Goal: Check status: Check status

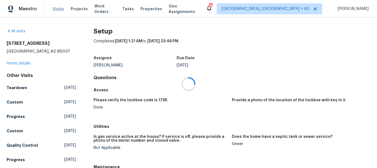
click at [59, 9] on div at bounding box center [188, 84] width 377 height 168
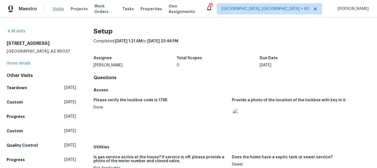
click at [57, 11] on span "Visits" at bounding box center [58, 9] width 11 height 6
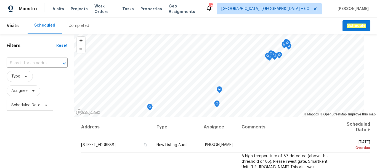
click at [73, 26] on div "Completed" at bounding box center [78, 26] width 21 height 6
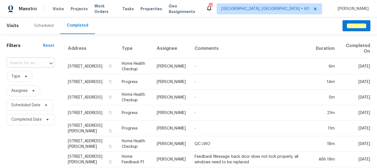
click at [40, 60] on div at bounding box center [47, 63] width 14 height 8
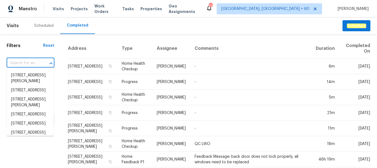
paste input "[STREET_ADDRESS]"
type input "[STREET_ADDRESS]"
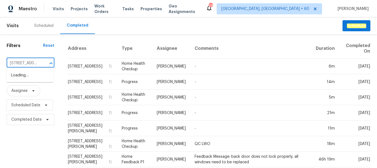
scroll to position [0, 41]
click at [33, 77] on li "[STREET_ADDRESS]" at bounding box center [30, 75] width 47 height 9
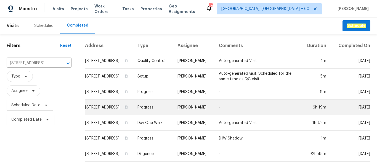
scroll to position [8, 0]
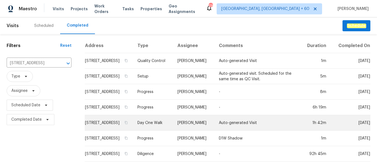
click at [101, 121] on td "[STREET_ADDRESS]" at bounding box center [109, 122] width 48 height 15
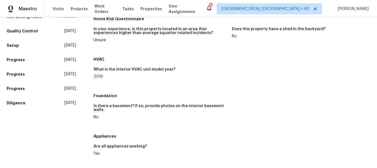
scroll to position [83, 0]
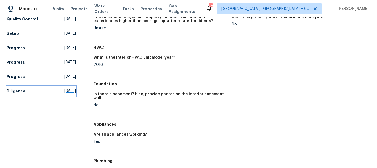
click at [21, 88] on link "Diligence [DATE]" at bounding box center [41, 91] width 69 height 10
